Goal: Information Seeking & Learning: Learn about a topic

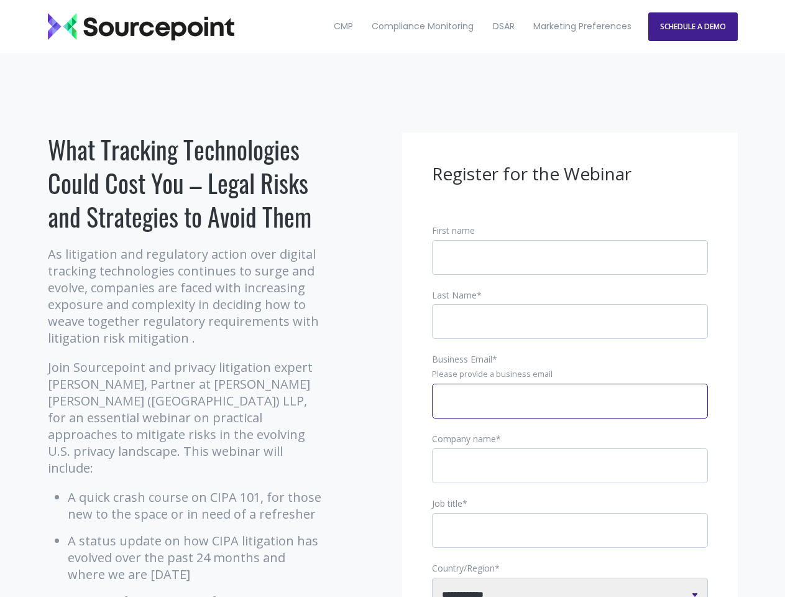
click at [570, 411] on input "Business Email *" at bounding box center [570, 401] width 276 height 35
